Goal: Task Accomplishment & Management: Manage account settings

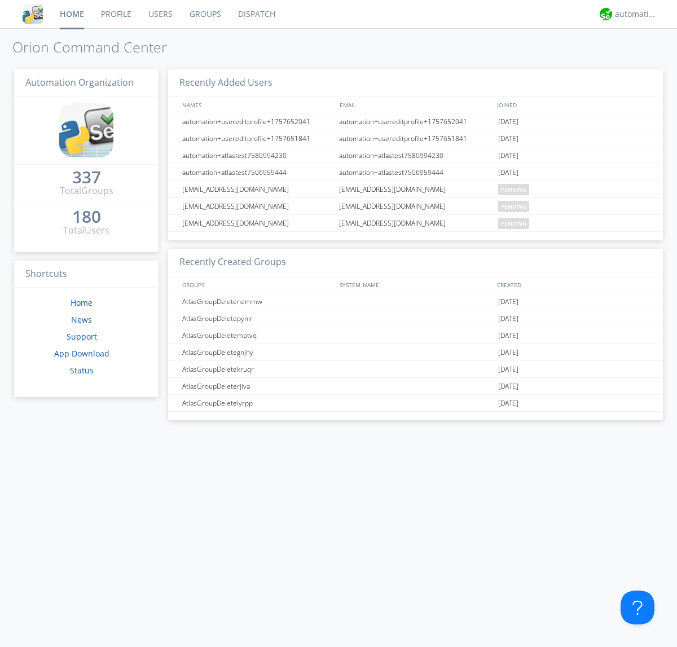
click at [160, 14] on link "Users" at bounding box center [160, 14] width 41 height 28
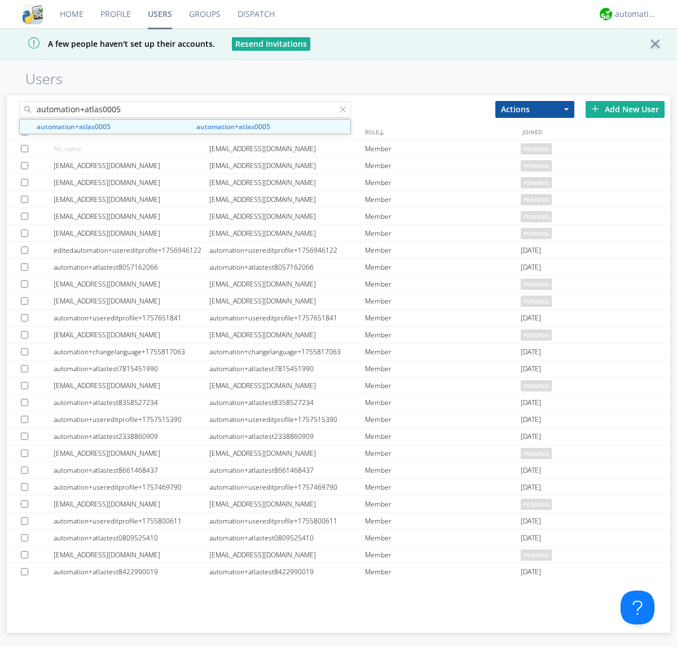
type input "automation+atlas0005"
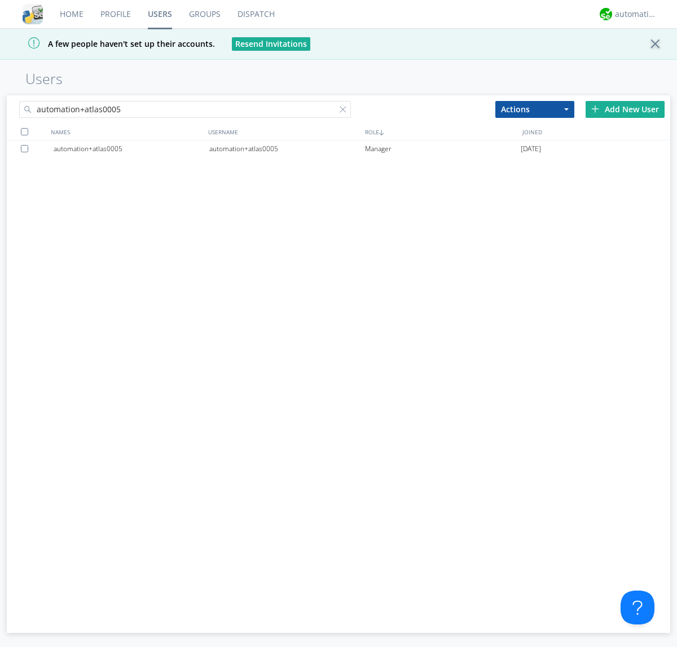
click at [287, 148] on div "automation+atlas0005" at bounding box center [287, 148] width 156 height 17
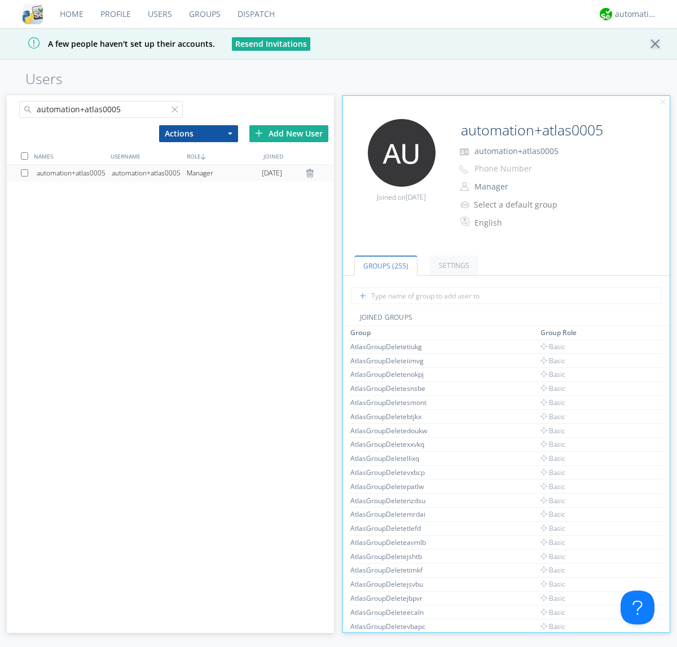
click at [452, 265] on link "Settings" at bounding box center [454, 266] width 49 height 20
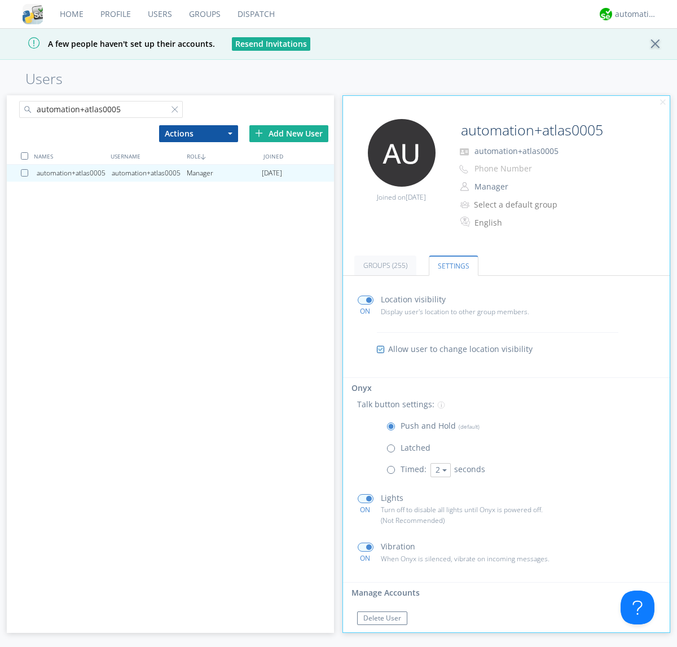
click at [393, 472] on span at bounding box center [393, 472] width 14 height 14
click at [0, 0] on input "radio" at bounding box center [0, 0] width 0 height 0
click at [439, 470] on button "2" at bounding box center [440, 470] width 20 height 14
click at [439, 529] on link "5" at bounding box center [440, 529] width 19 height 15
click at [439, 470] on button "5" at bounding box center [440, 470] width 20 height 14
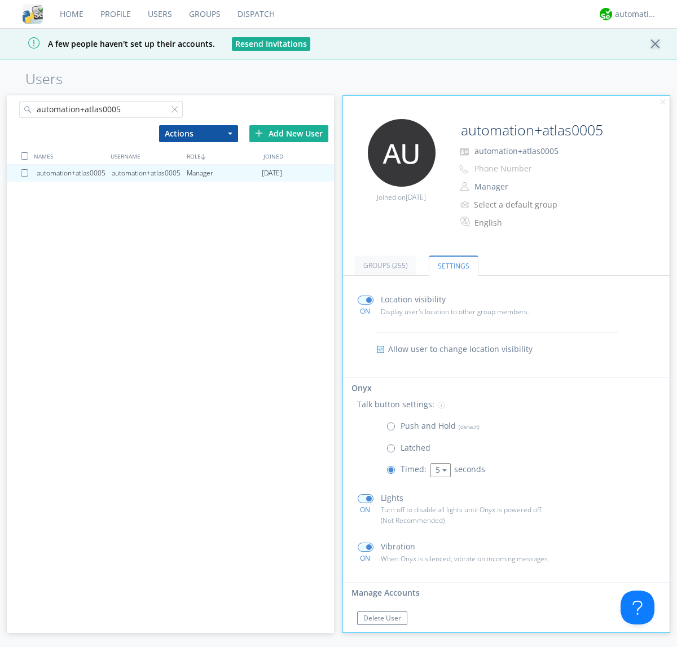
click at [0, 0] on link "3" at bounding box center [0, 0] width 0 height 0
click at [393, 429] on span at bounding box center [393, 429] width 14 height 14
click at [0, 0] on input "radio" at bounding box center [0, 0] width 0 height 0
